Goal: Find specific page/section: Find specific page/section

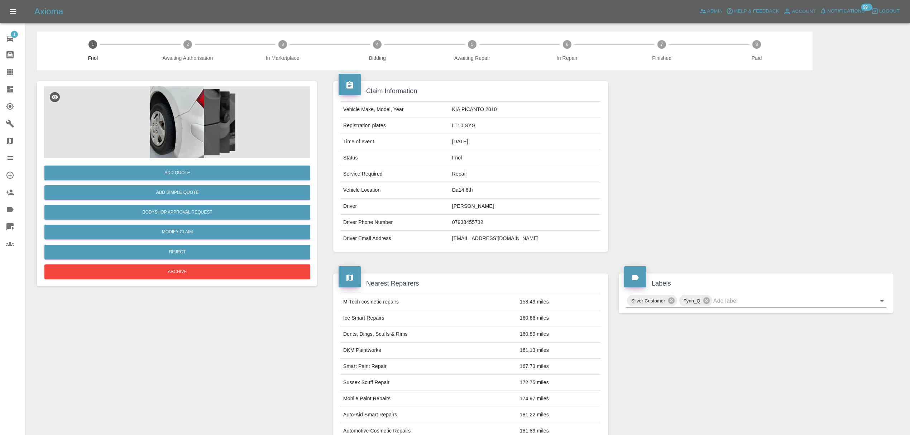
scroll to position [234, 0]
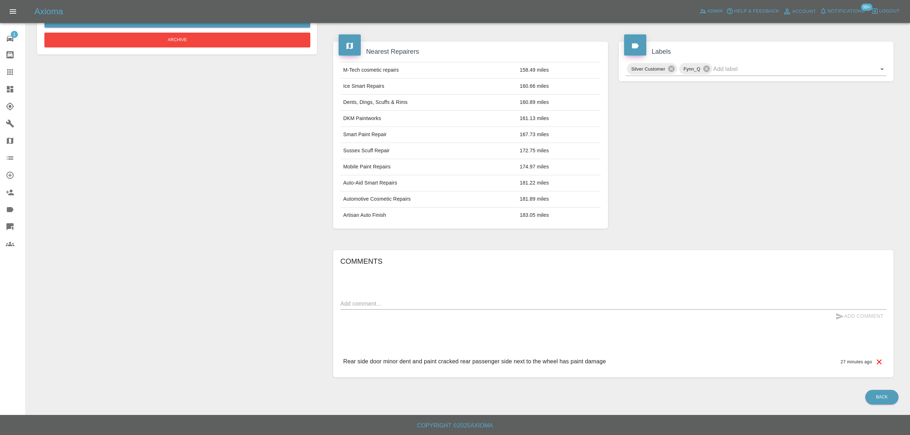
drag, startPoint x: 0, startPoint y: 0, endPoint x: 12, endPoint y: 92, distance: 92.9
click at [12, 92] on icon at bounding box center [10, 89] width 6 height 6
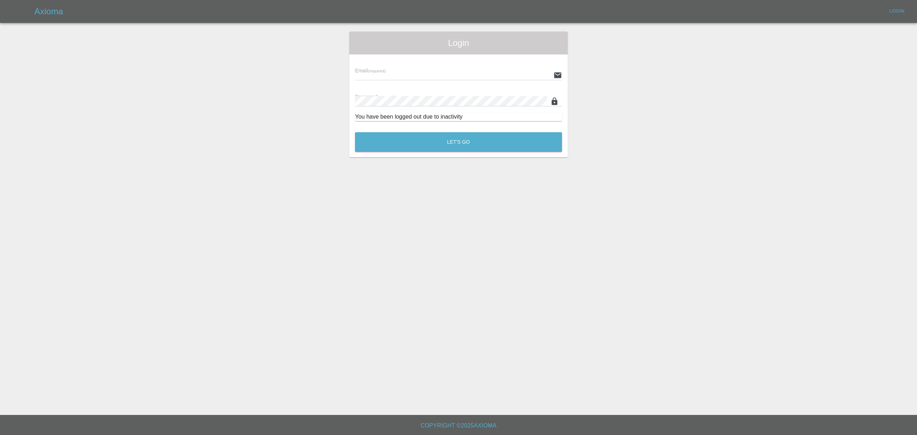
type input "[PERSON_NAME][EMAIL_ADDRESS][DOMAIN_NAME]"
click at [443, 131] on div "Let's Go" at bounding box center [459, 140] width 208 height 27
click at [440, 135] on button "Let's Go" at bounding box center [458, 142] width 207 height 20
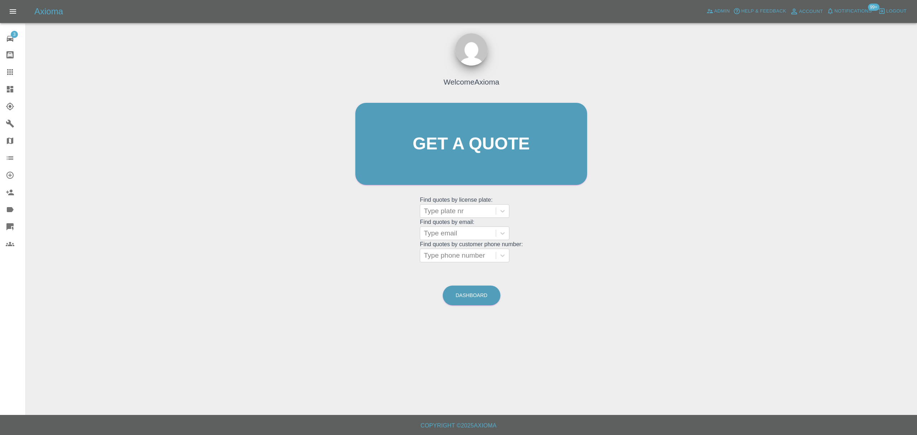
click at [10, 84] on link "Dashboard" at bounding box center [12, 89] width 25 height 17
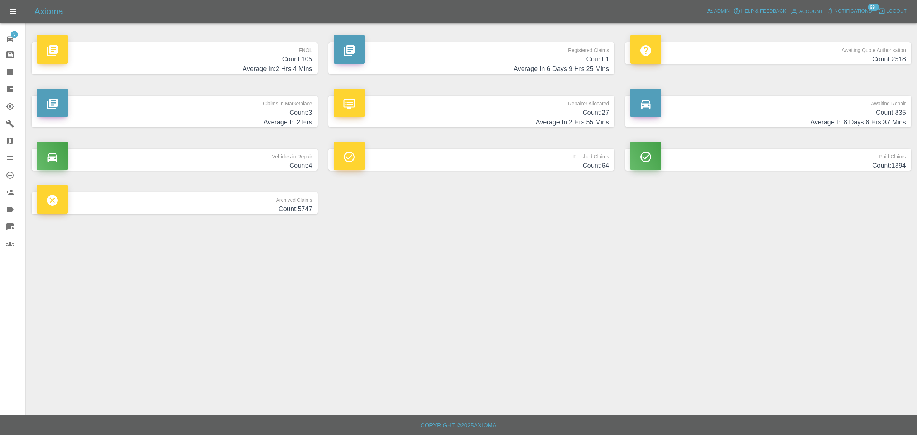
click at [243, 102] on p "Claims in Marketplace" at bounding box center [175, 102] width 276 height 12
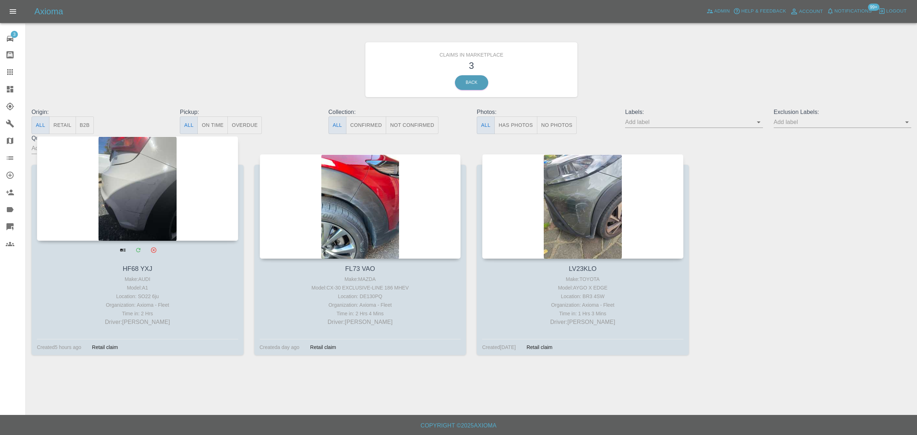
click at [181, 206] on div at bounding box center [137, 188] width 201 height 105
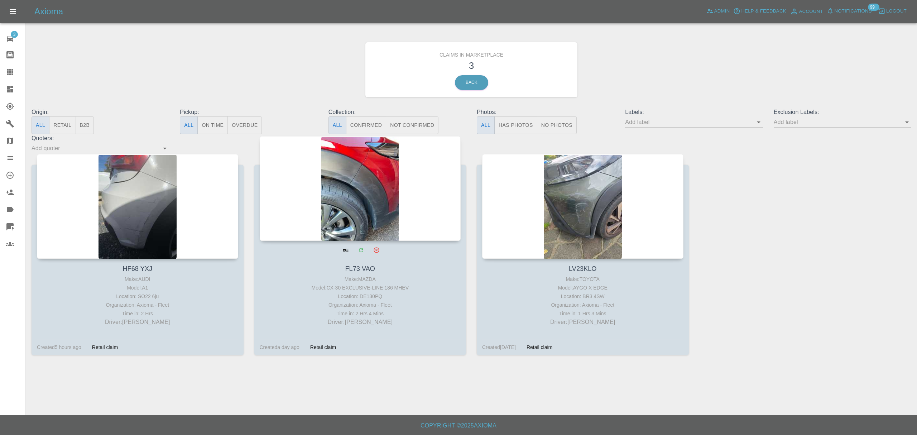
click at [362, 166] on div at bounding box center [360, 188] width 201 height 105
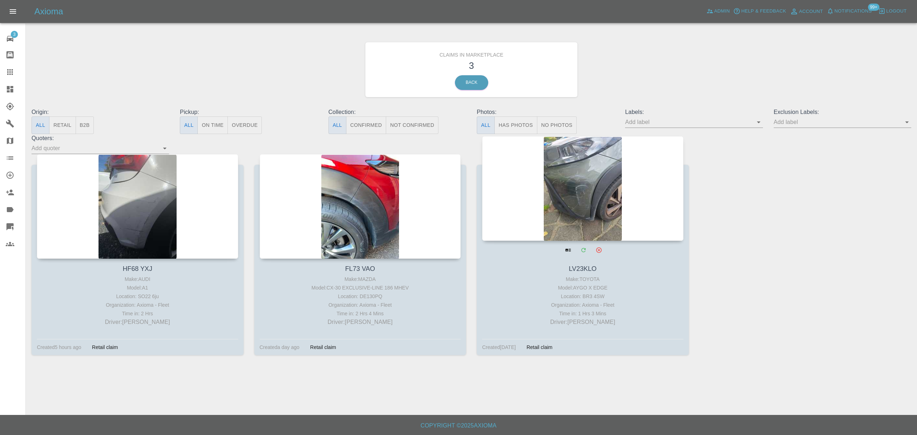
click at [559, 201] on div at bounding box center [582, 188] width 201 height 105
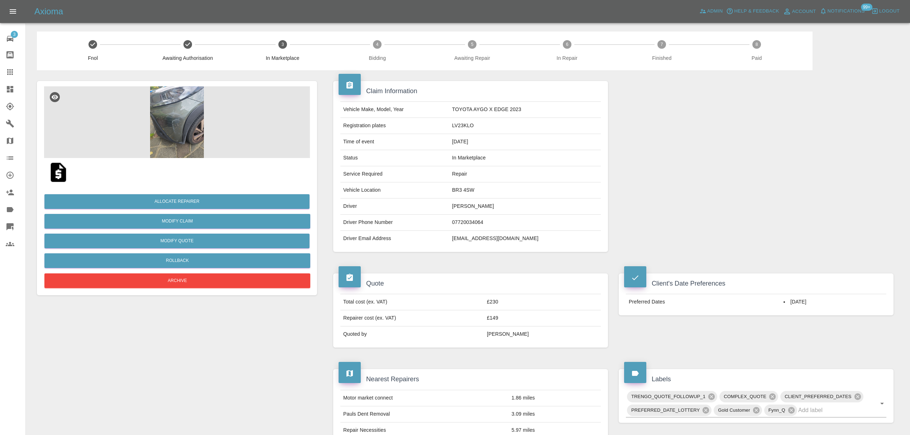
click at [160, 115] on img at bounding box center [177, 122] width 266 height 72
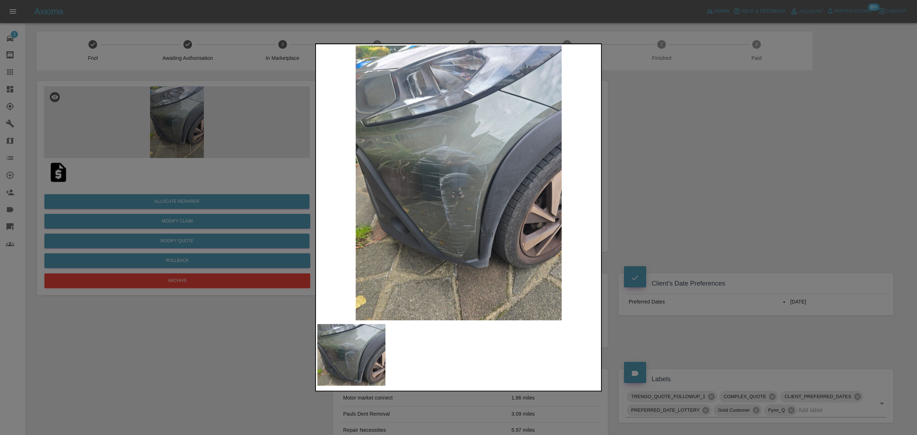
click at [679, 145] on div at bounding box center [458, 217] width 917 height 435
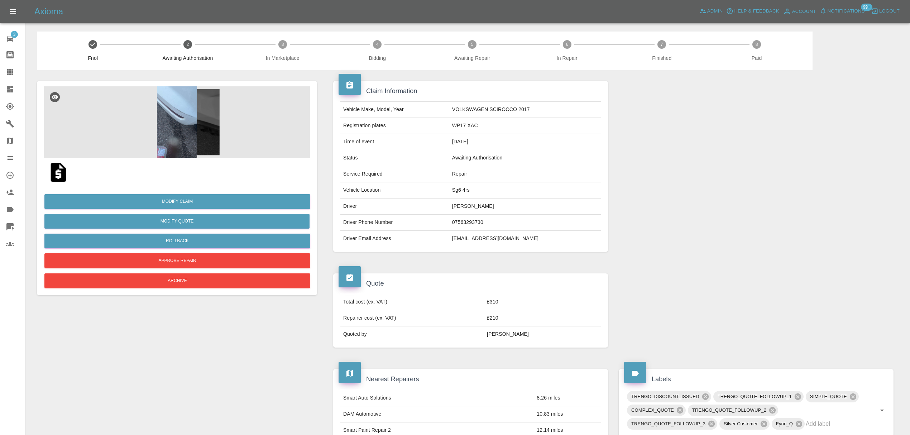
click at [178, 116] on img at bounding box center [177, 122] width 266 height 72
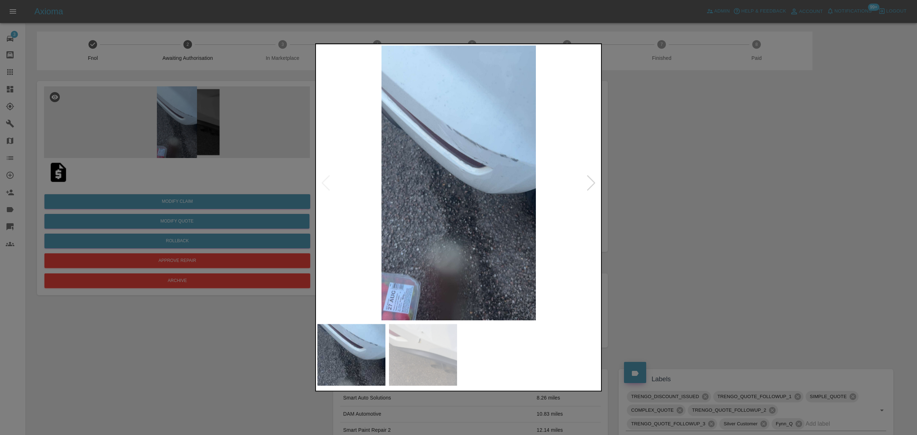
click at [590, 180] on div at bounding box center [592, 183] width 10 height 16
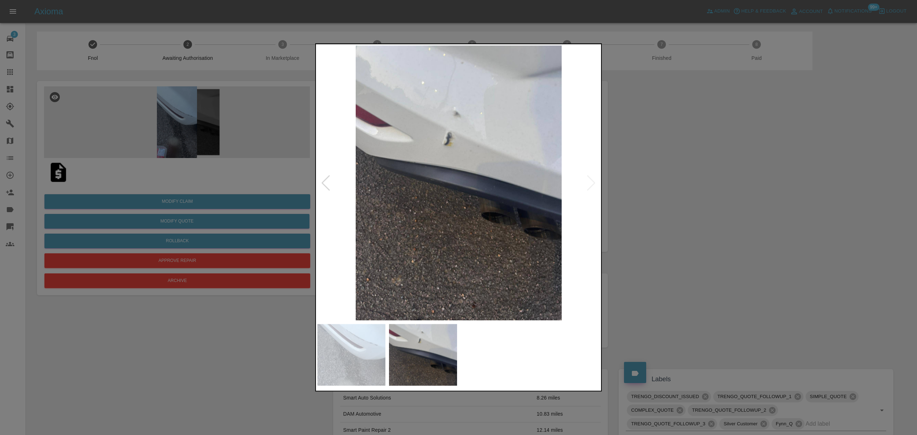
click at [665, 173] on div at bounding box center [458, 217] width 917 height 435
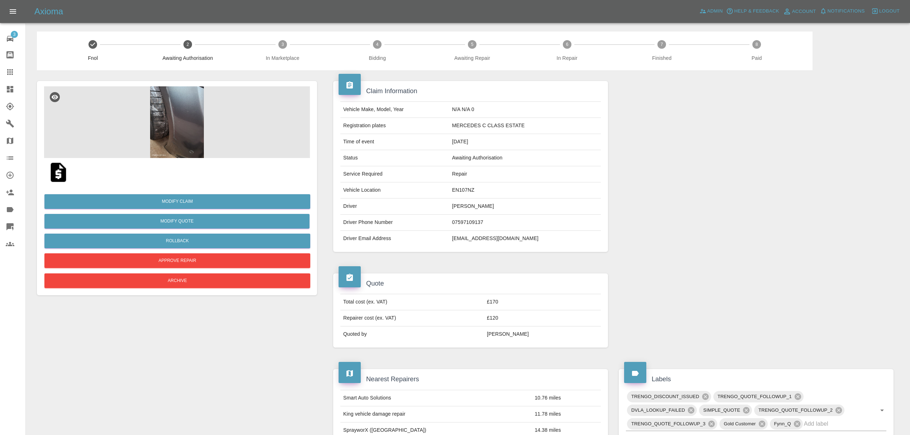
click at [164, 129] on img at bounding box center [177, 122] width 266 height 72
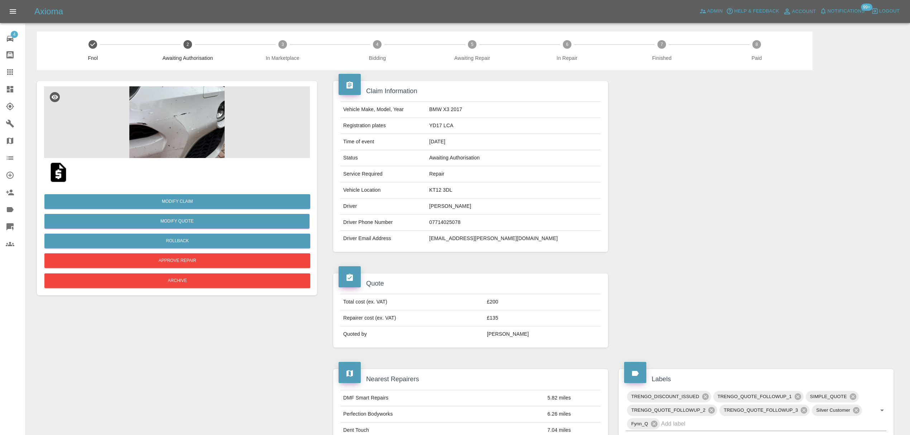
click at [201, 125] on img at bounding box center [177, 122] width 266 height 72
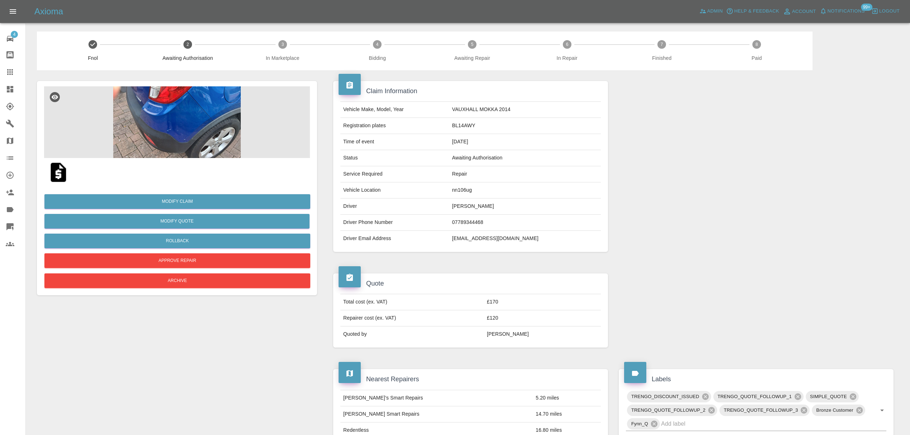
click at [216, 119] on img at bounding box center [177, 122] width 266 height 72
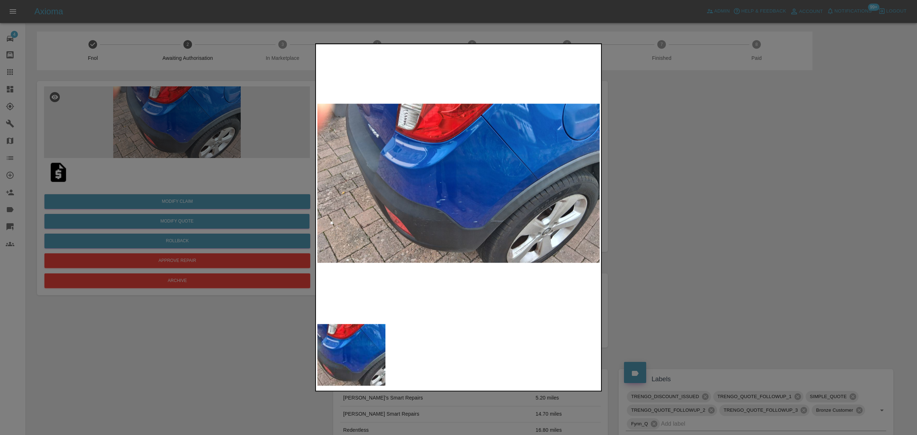
click at [478, 198] on img at bounding box center [459, 183] width 283 height 275
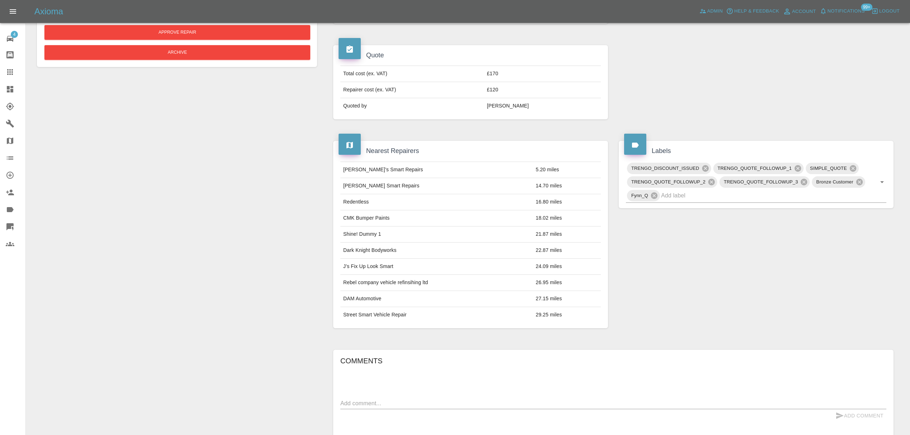
scroll to position [243, 0]
